Goal: Task Accomplishment & Management: Use online tool/utility

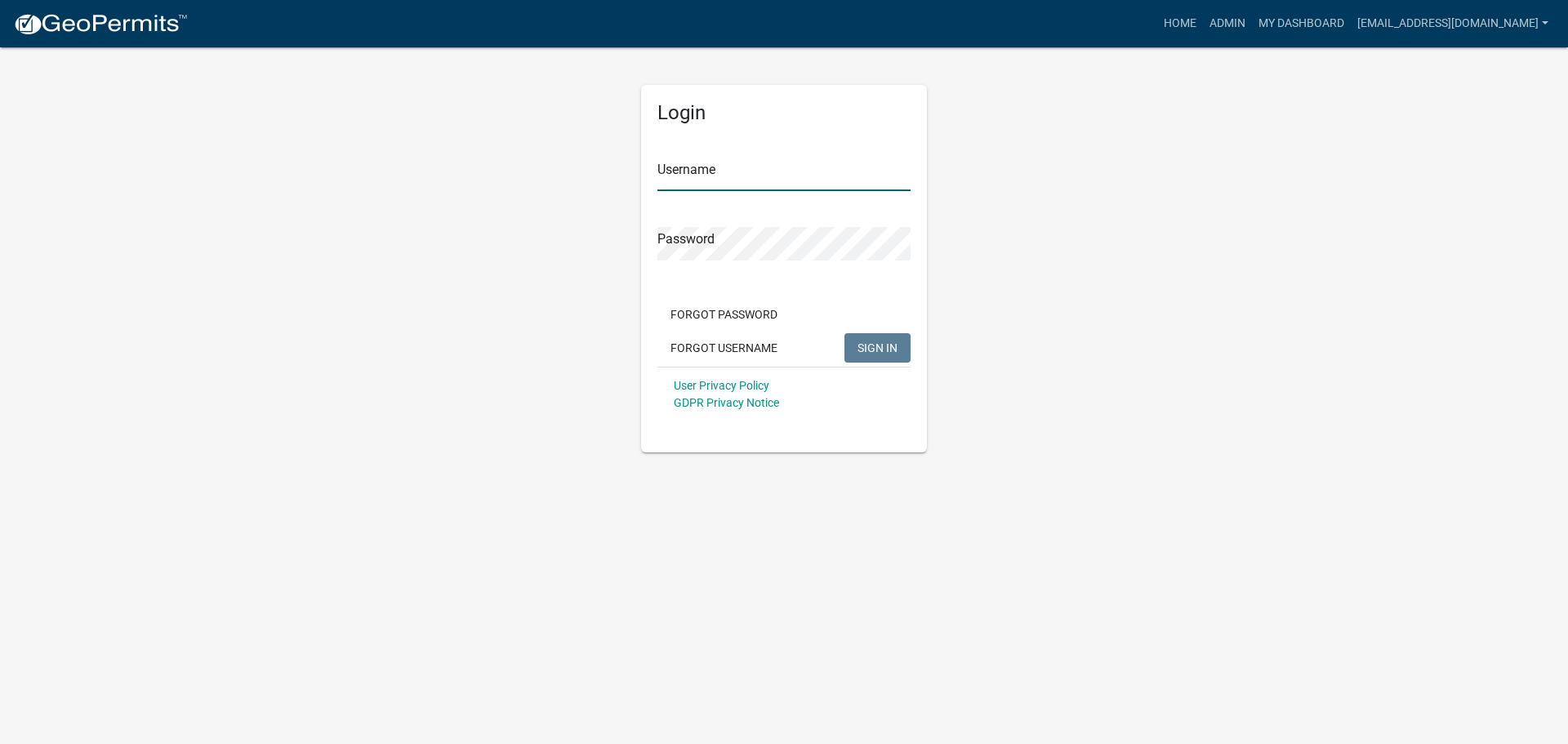
type input "[EMAIL_ADDRESS][DOMAIN_NAME]"
click at [887, 358] on button "SIGN IN" at bounding box center [877, 347] width 66 height 29
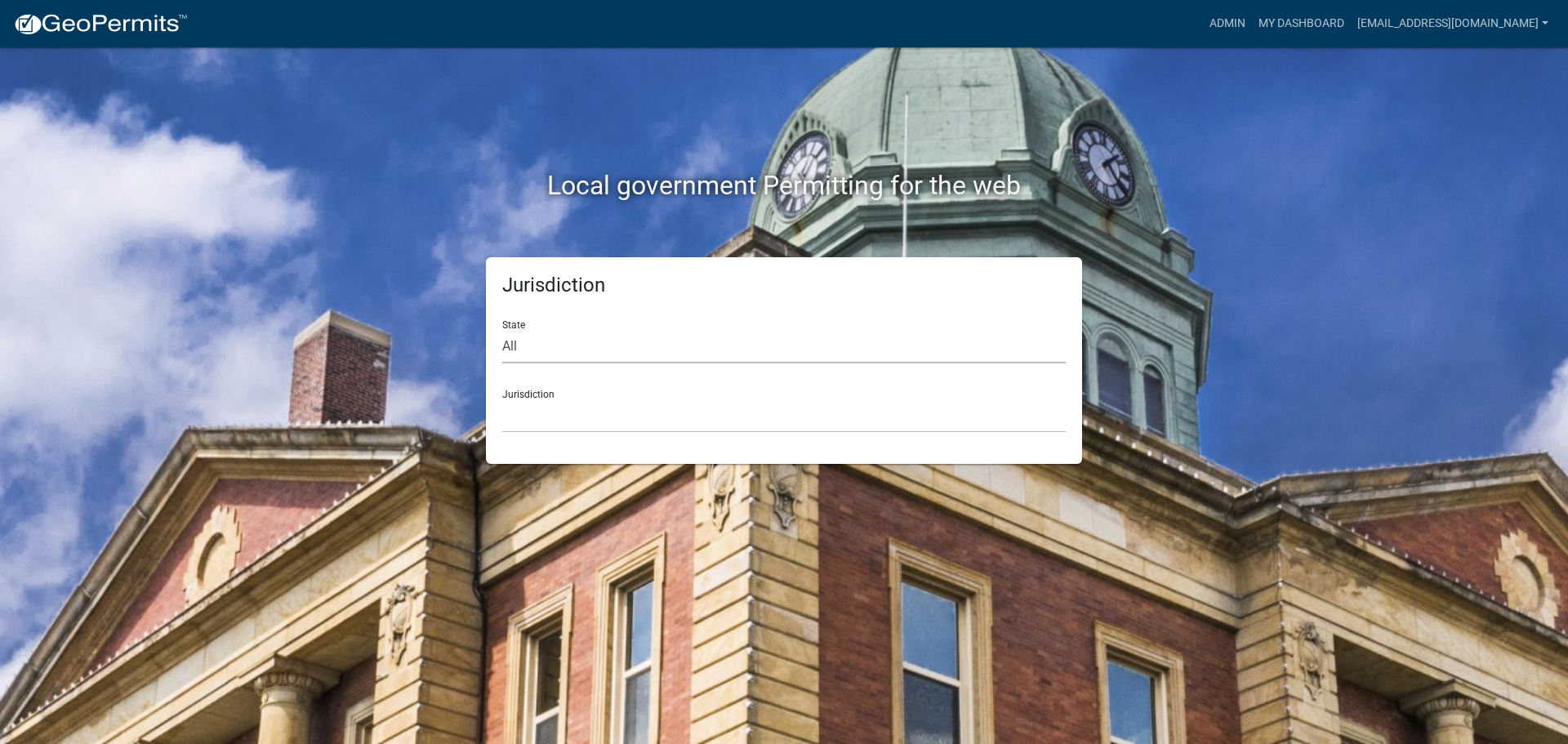
click at [576, 341] on select "All [US_STATE] [US_STATE] [US_STATE] [US_STATE] [US_STATE] [US_STATE] [US_STATE…" at bounding box center [784, 346] width 563 height 33
select select "[US_STATE]"
click at [503, 330] on select "All [US_STATE] [US_STATE] [US_STATE] [US_STATE] [US_STATE] [US_STATE] [US_STATE…" at bounding box center [784, 346] width 563 height 33
click at [522, 400] on select "[GEOGRAPHIC_DATA], [US_STATE] [GEOGRAPHIC_DATA], [US_STATE] [GEOGRAPHIC_DATA], …" at bounding box center [784, 416] width 563 height 33
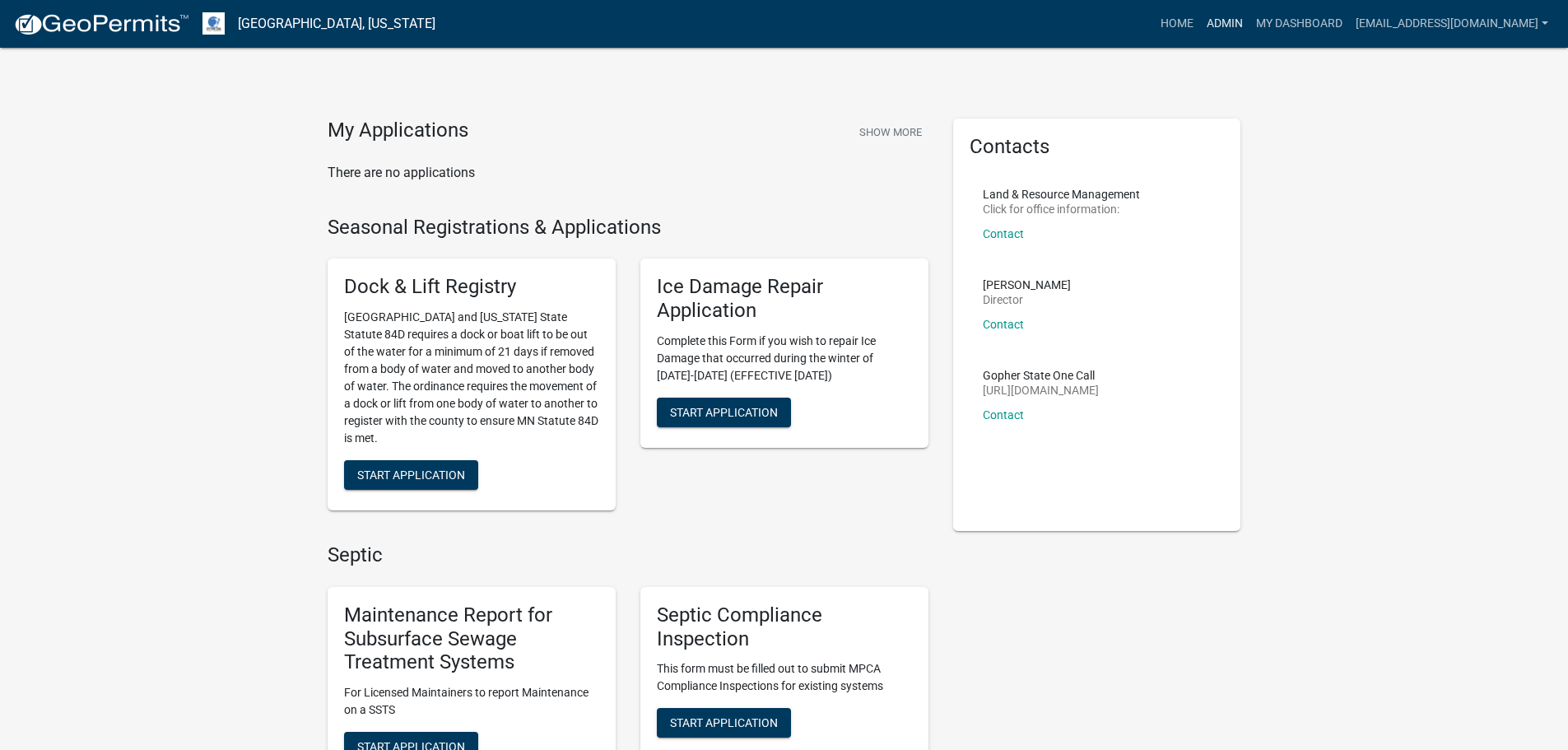
click at [1211, 21] on link "Admin" at bounding box center [1226, 24] width 50 height 32
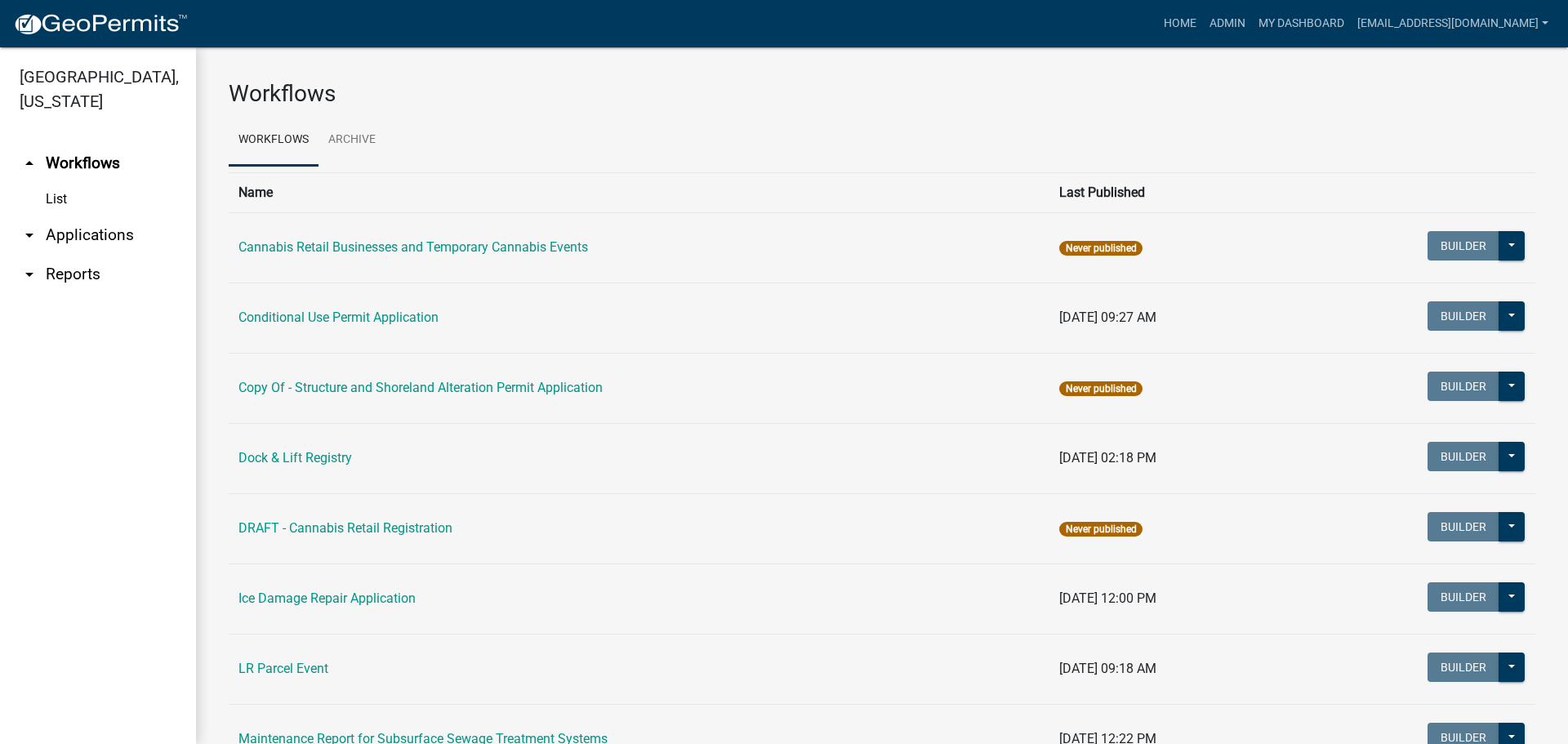
click at [107, 231] on link "arrow_drop_down Applications" at bounding box center [98, 234] width 196 height 39
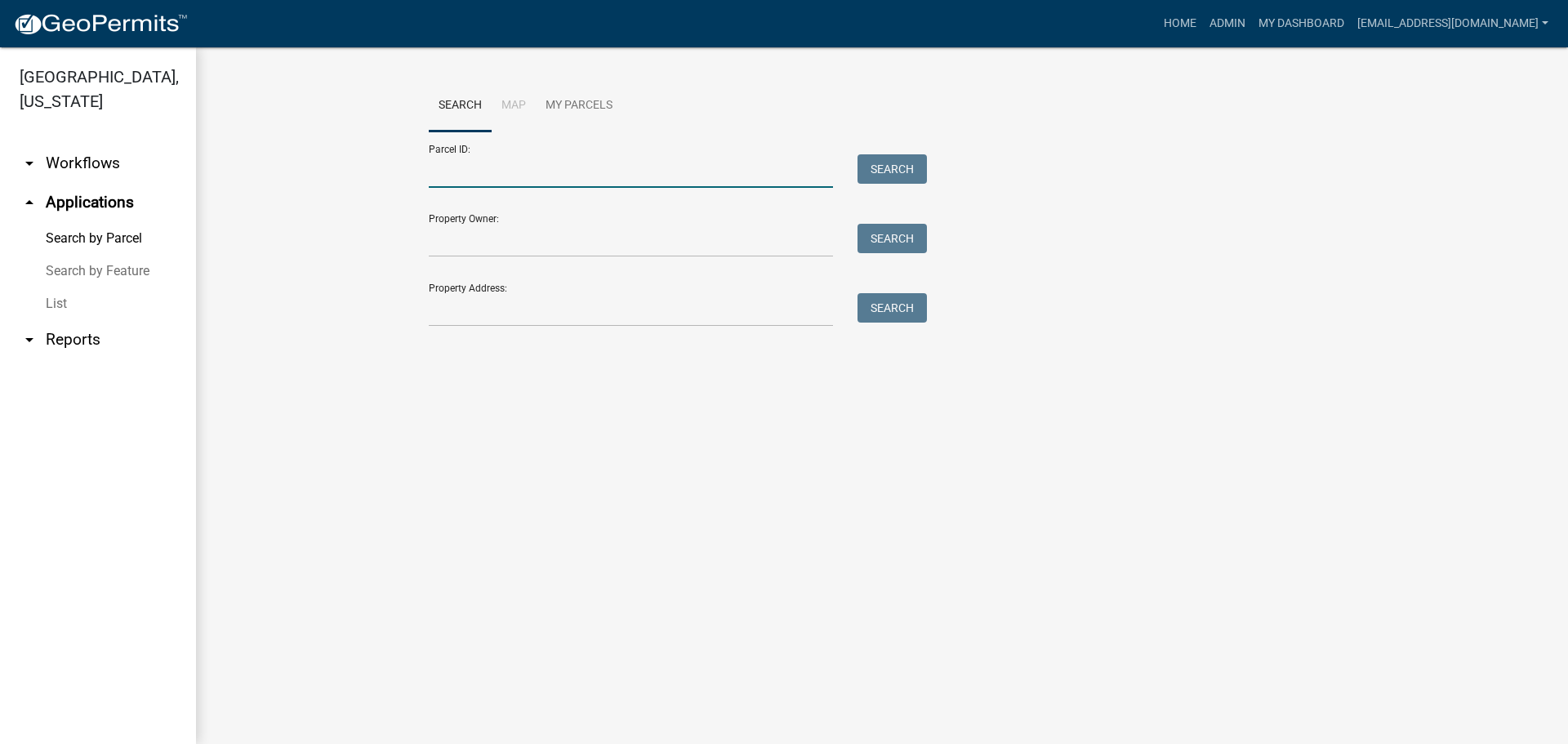
click at [526, 169] on input "Parcel ID:" at bounding box center [631, 171] width 404 height 33
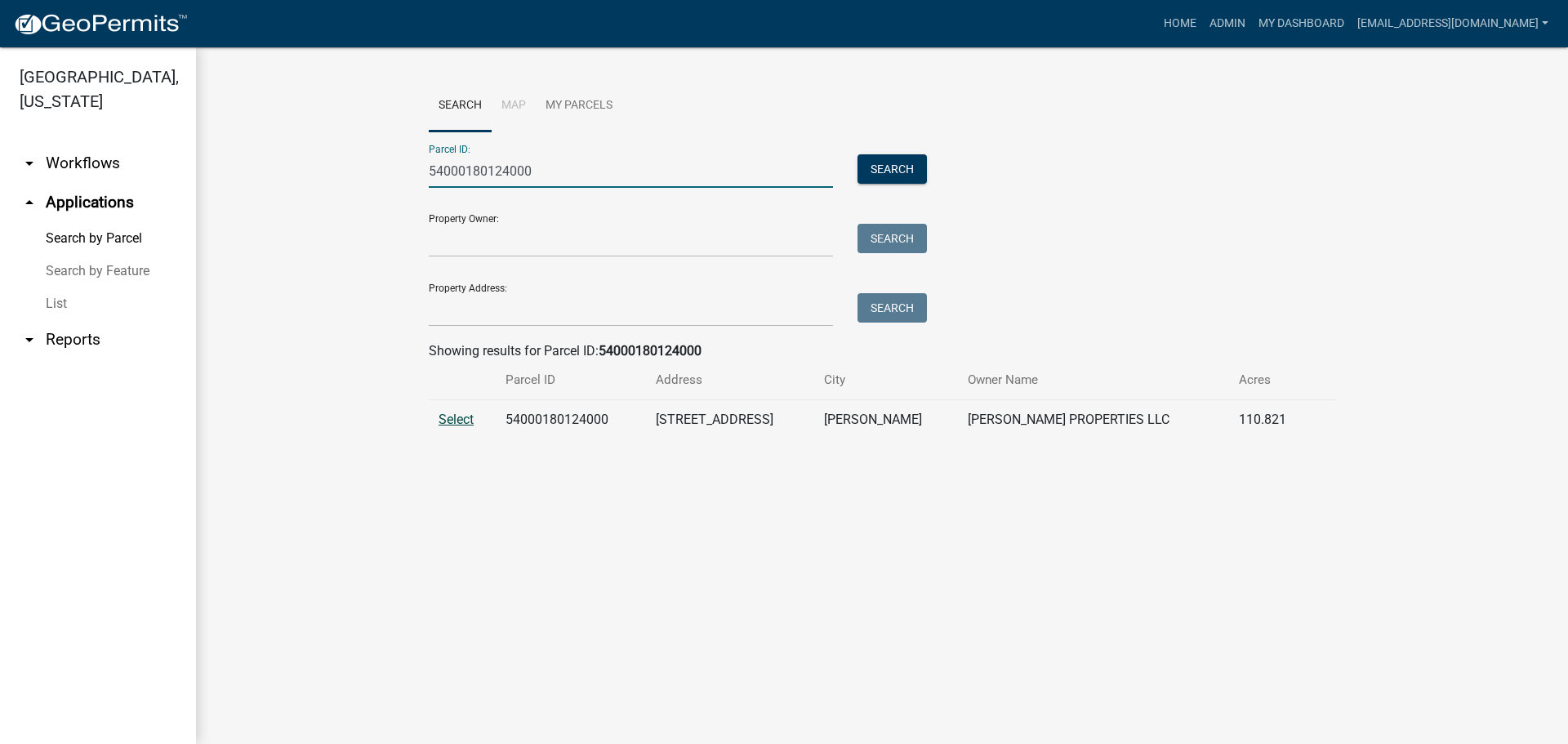
type input "54000180124000"
click at [452, 420] on span "Select" at bounding box center [455, 419] width 35 height 15
